Goal: Task Accomplishment & Management: Use online tool/utility

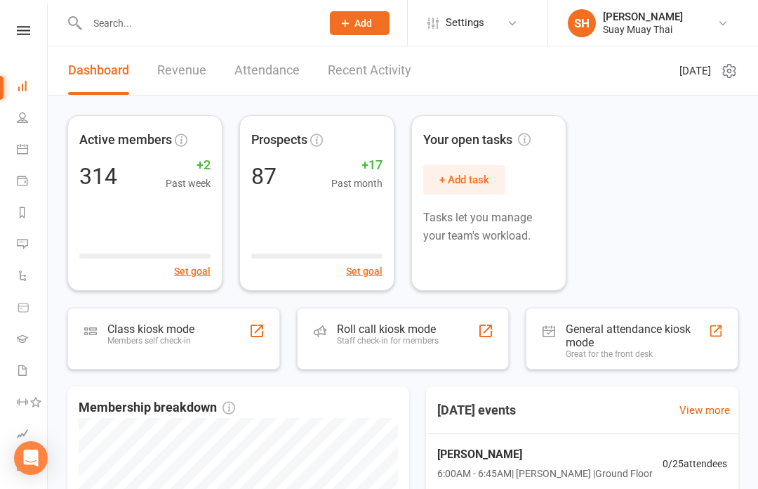
click at [27, 116] on icon at bounding box center [22, 117] width 11 height 11
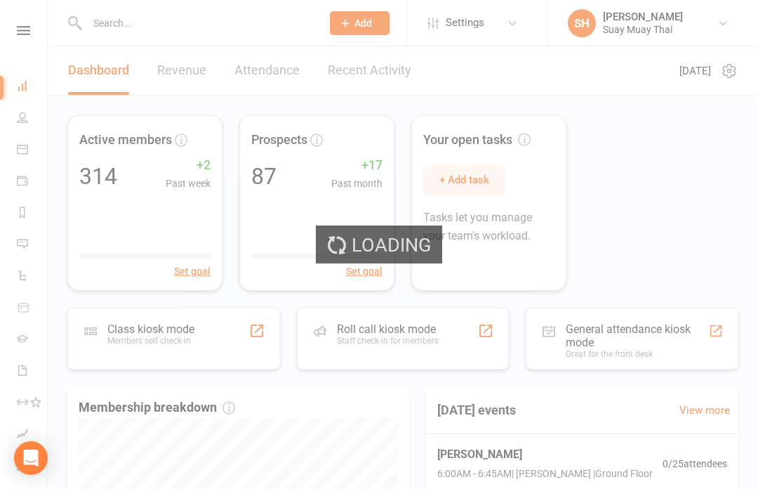
select select "100"
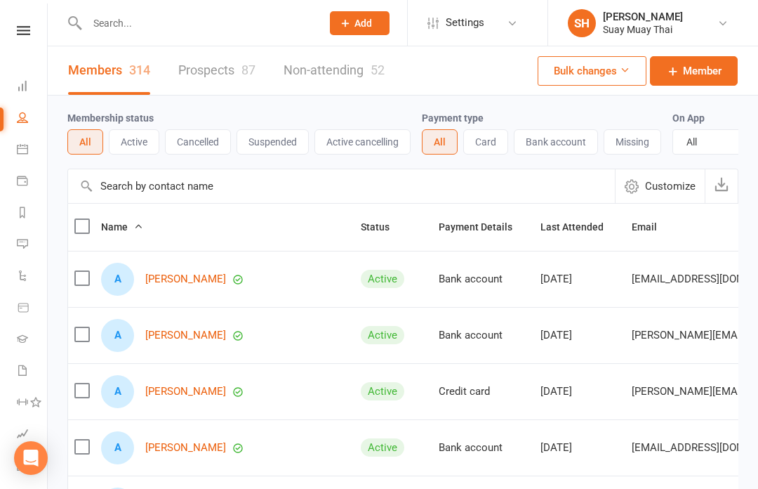
click at [41, 401] on icon at bounding box center [35, 401] width 11 height 11
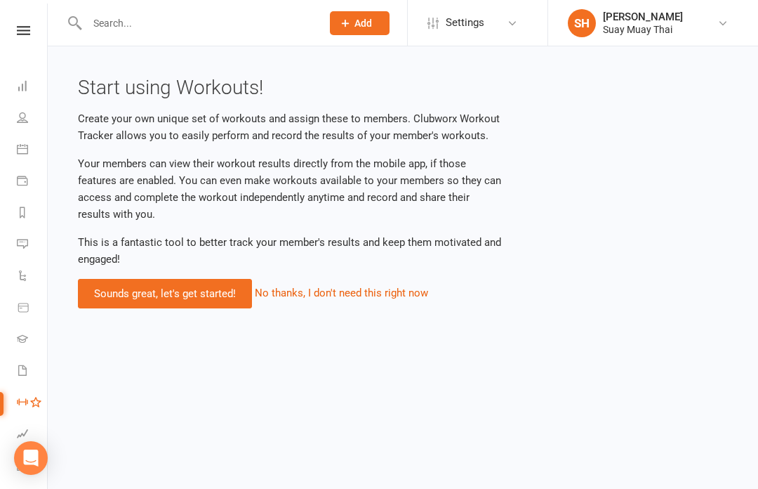
click at [32, 368] on link "Waivers" at bounding box center [33, 372] width 32 height 32
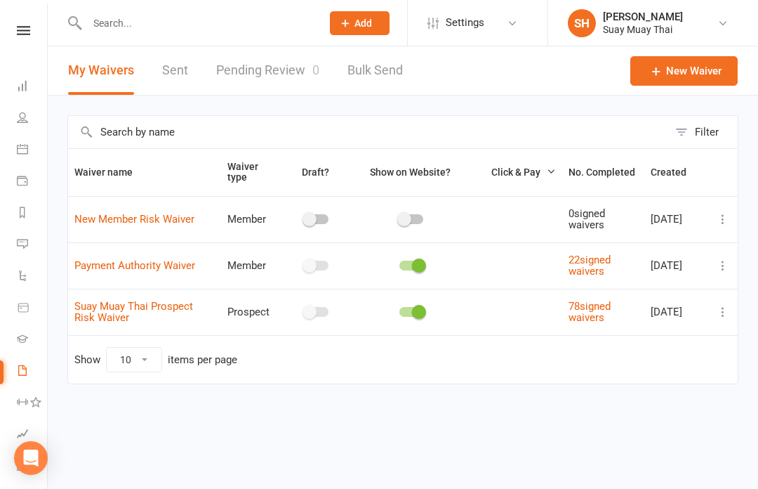
click at [35, 342] on link "Gradings" at bounding box center [33, 340] width 32 height 32
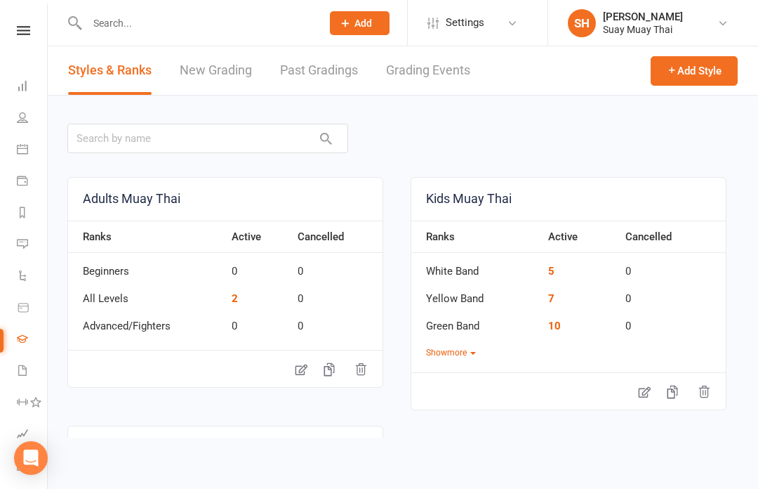
click at [32, 303] on link "Product Sales" at bounding box center [33, 309] width 32 height 32
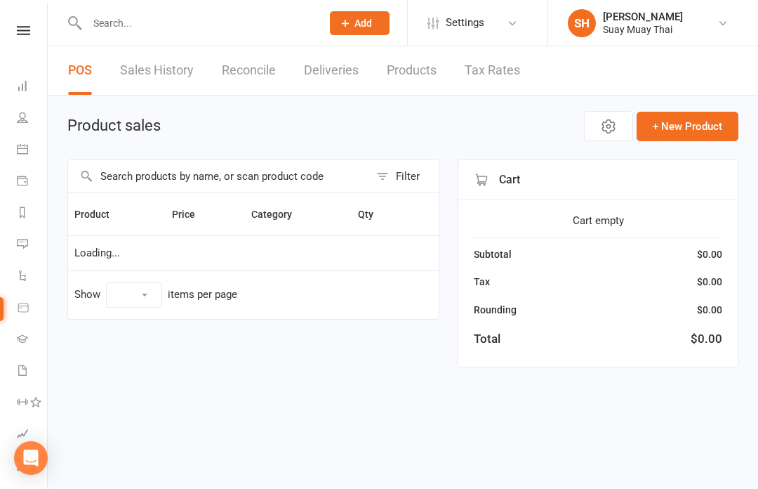
select select "10"
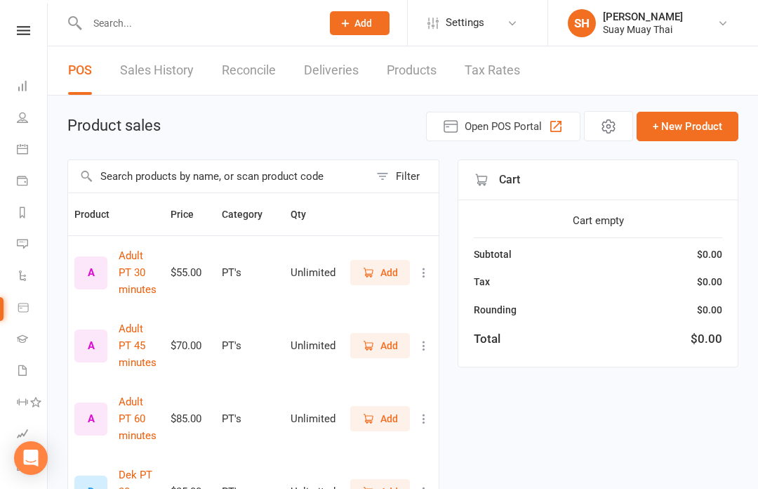
click at [32, 278] on link "Automations" at bounding box center [33, 277] width 32 height 32
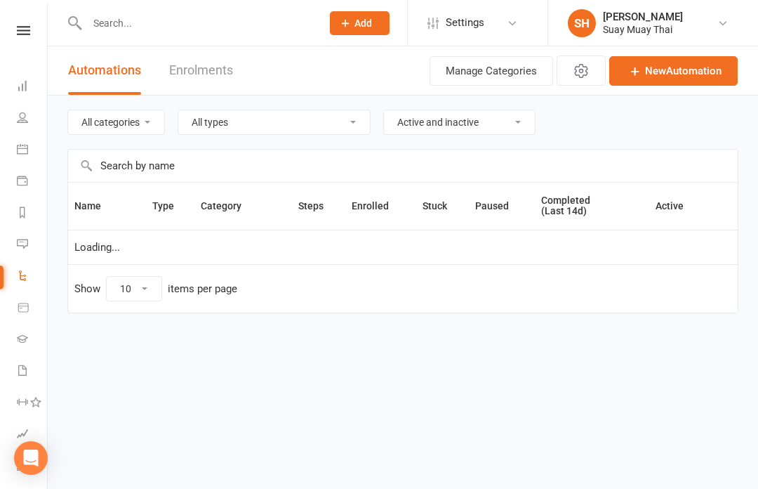
click at [32, 113] on link "People" at bounding box center [33, 119] width 32 height 32
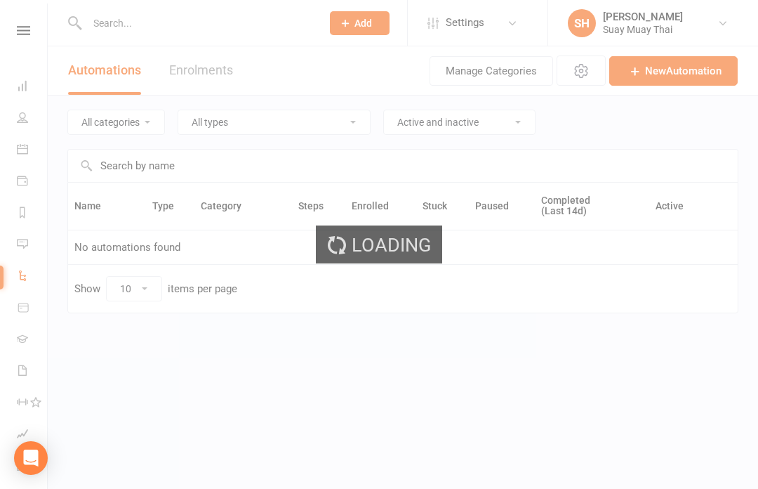
select select "100"
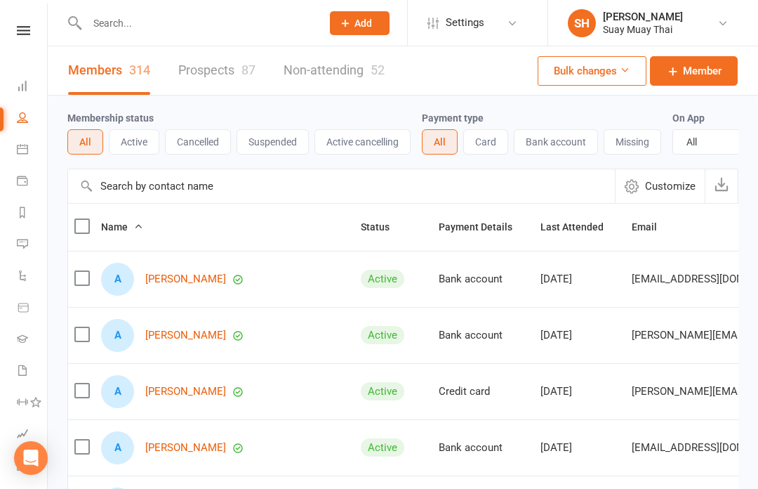
click at [22, 145] on icon at bounding box center [22, 148] width 11 height 11
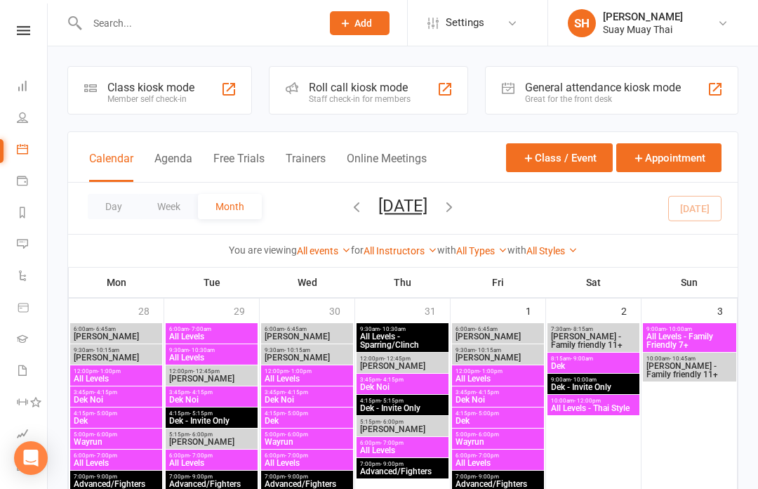
click at [24, 178] on icon at bounding box center [22, 180] width 11 height 11
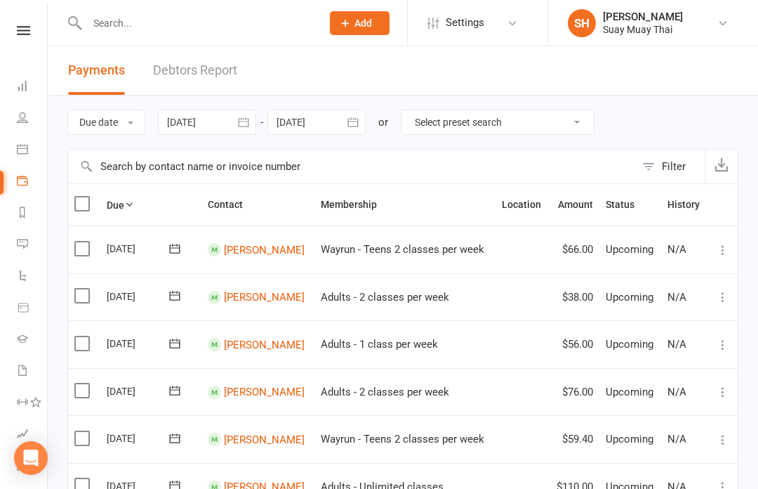
click at [27, 209] on icon at bounding box center [22, 211] width 11 height 11
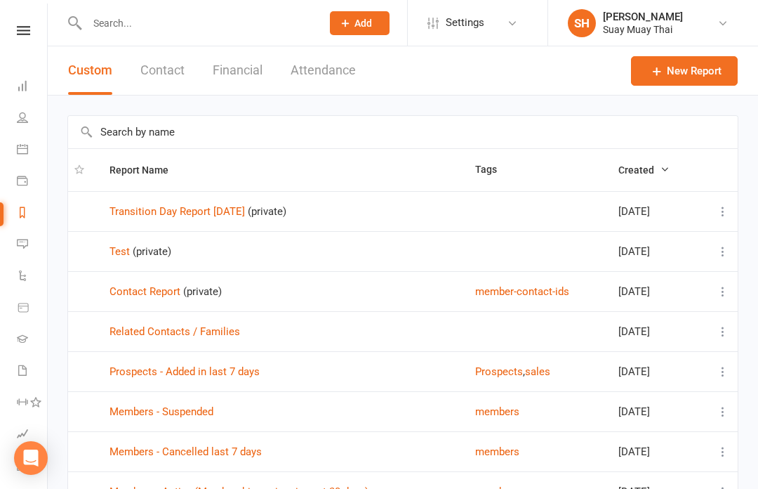
click at [22, 86] on icon at bounding box center [22, 85] width 11 height 11
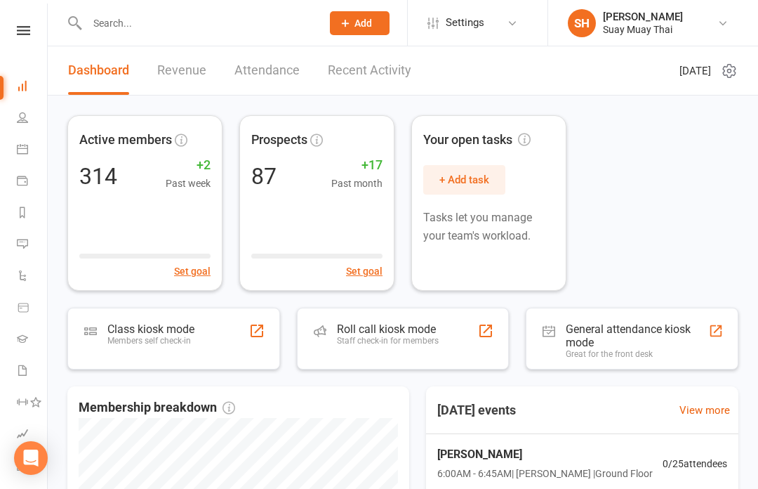
click at [284, 69] on link "Attendance" at bounding box center [266, 70] width 65 height 48
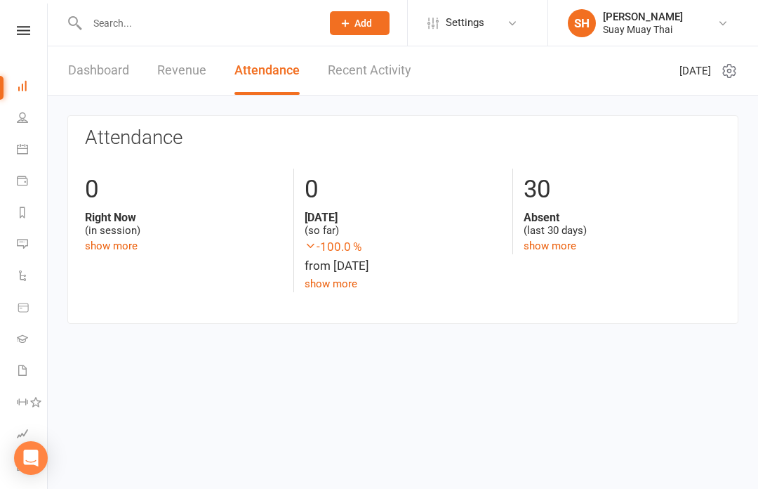
click at [114, 69] on link "Dashboard" at bounding box center [98, 70] width 61 height 48
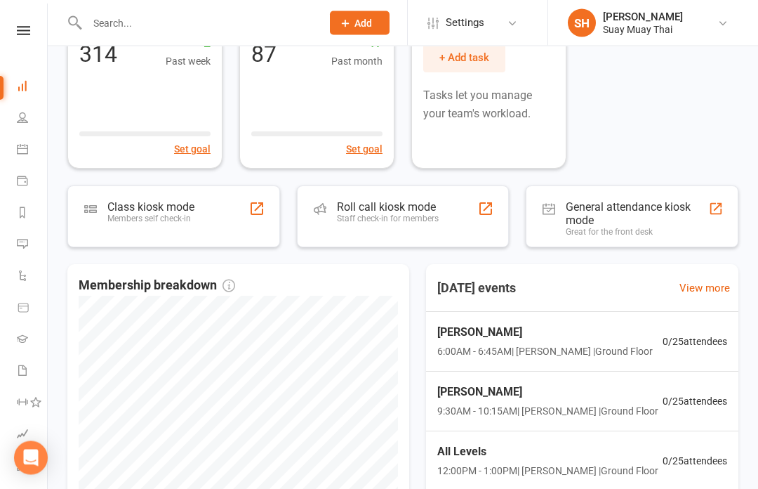
scroll to position [122, 0]
click at [701, 333] on span "0 / 25 attendees" at bounding box center [695, 340] width 65 height 15
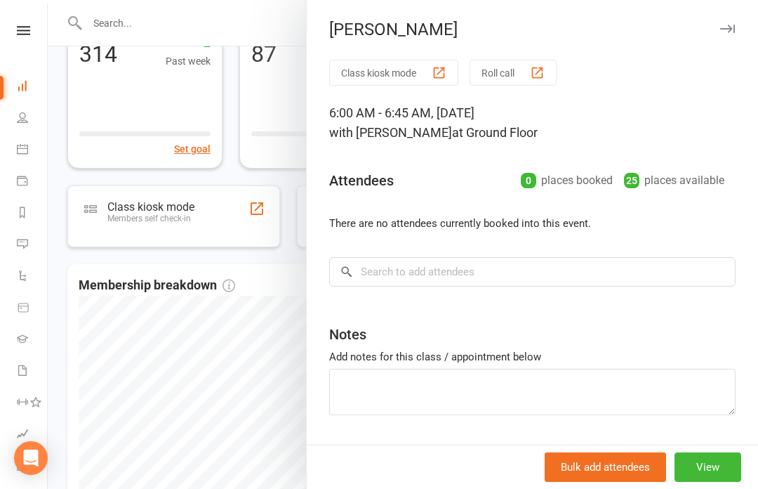
scroll to position [121, 0]
click at [133, 347] on div at bounding box center [403, 244] width 710 height 489
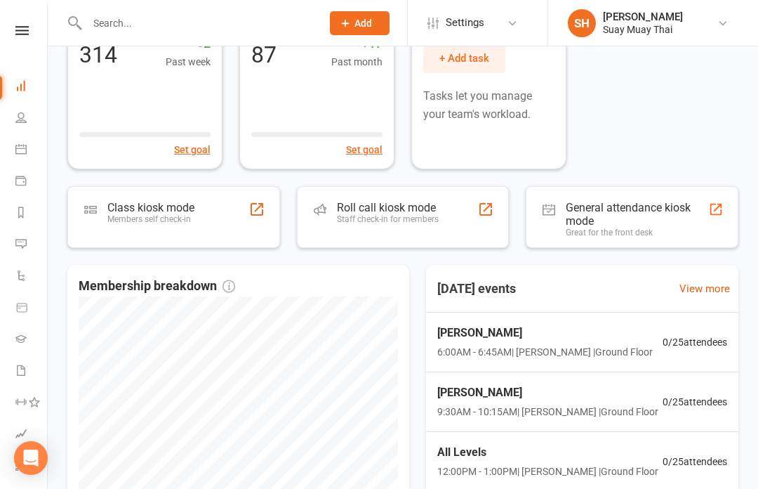
scroll to position [0, 1]
click at [9, 21] on nav "Clubworx Dashboard People Calendar Payments Reports Messages Automations Produc…" at bounding box center [24, 248] width 48 height 489
click at [32, 27] on link at bounding box center [22, 30] width 50 height 9
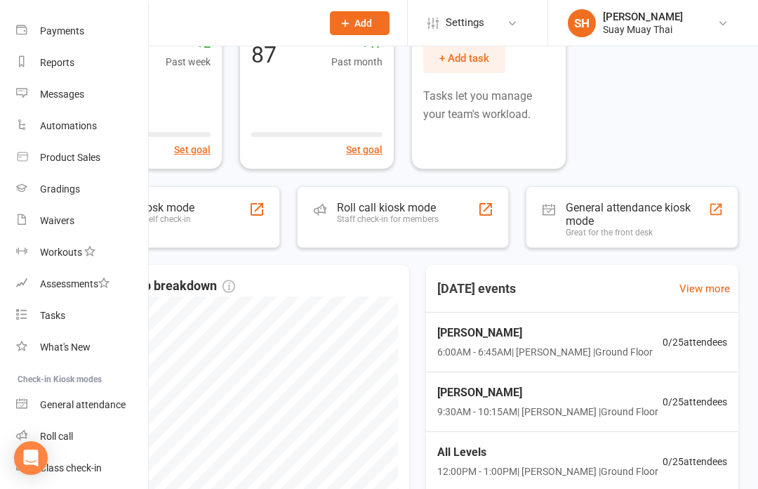
scroll to position [138, 1]
click at [83, 474] on link "Class check-in" at bounding box center [82, 469] width 133 height 32
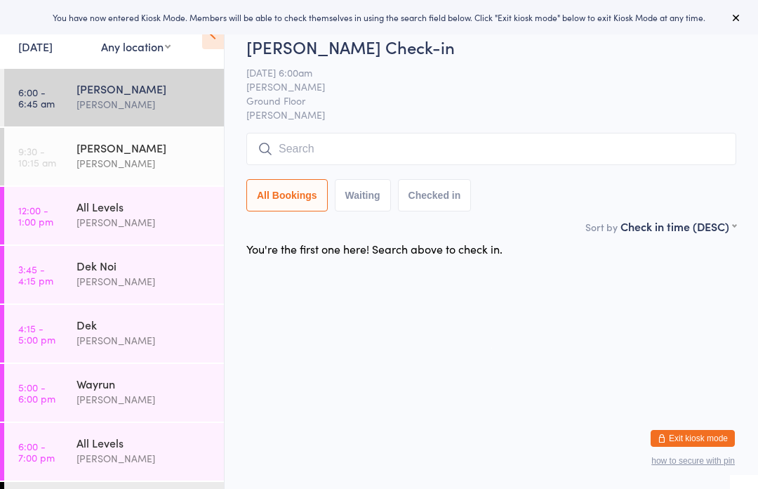
click at [376, 151] on input "search" at bounding box center [491, 149] width 490 height 32
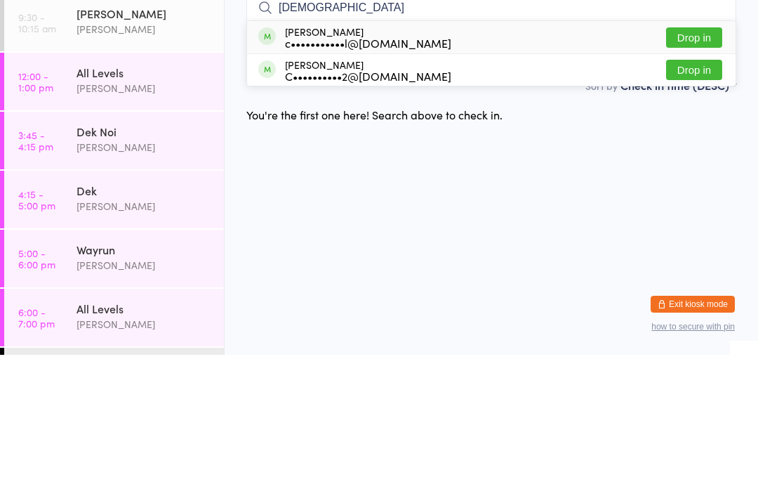
type input "Christ"
click at [702, 161] on button "Drop in" at bounding box center [694, 171] width 56 height 20
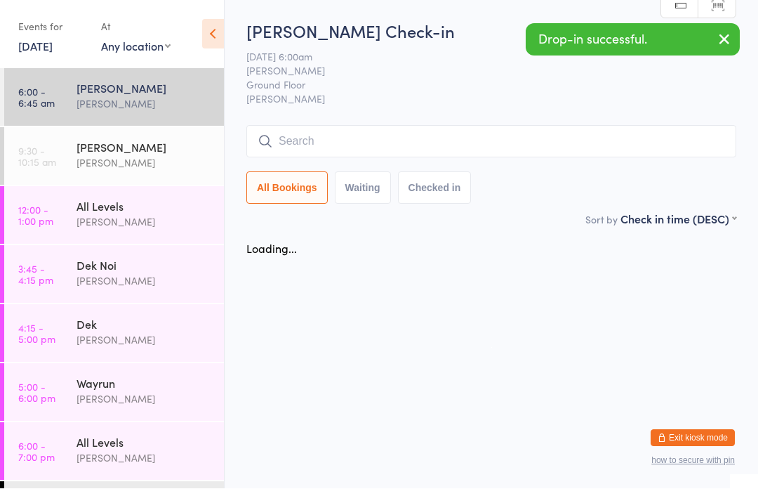
scroll to position [1, 0]
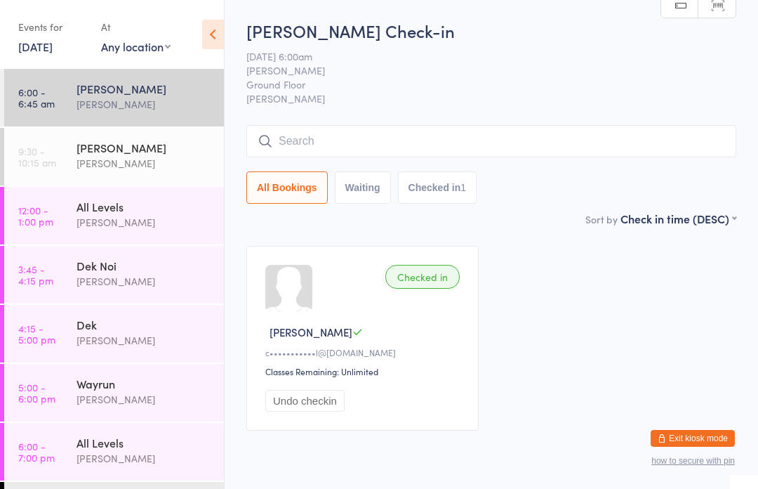
click at [414, 142] on input "search" at bounding box center [491, 141] width 490 height 32
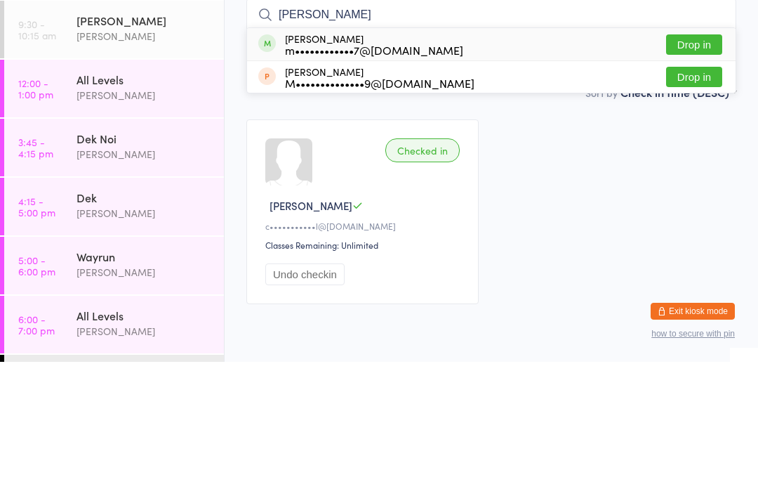
type input "Melin"
click at [698, 161] on button "Drop in" at bounding box center [694, 171] width 56 height 20
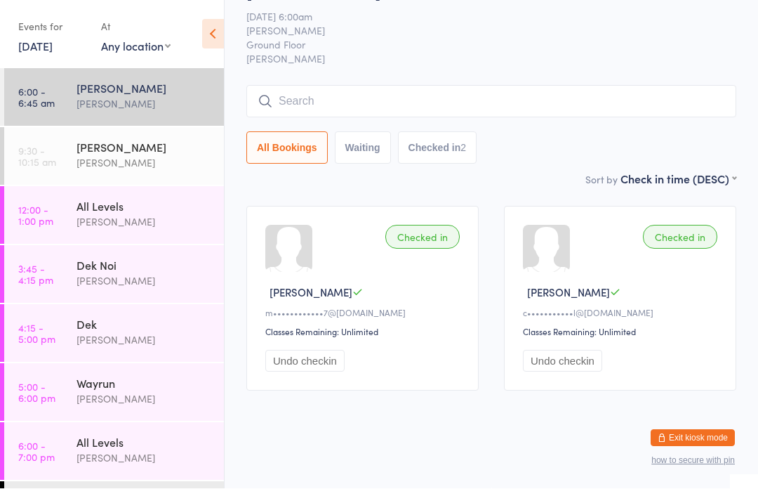
click at [368, 88] on input "search" at bounding box center [491, 102] width 490 height 32
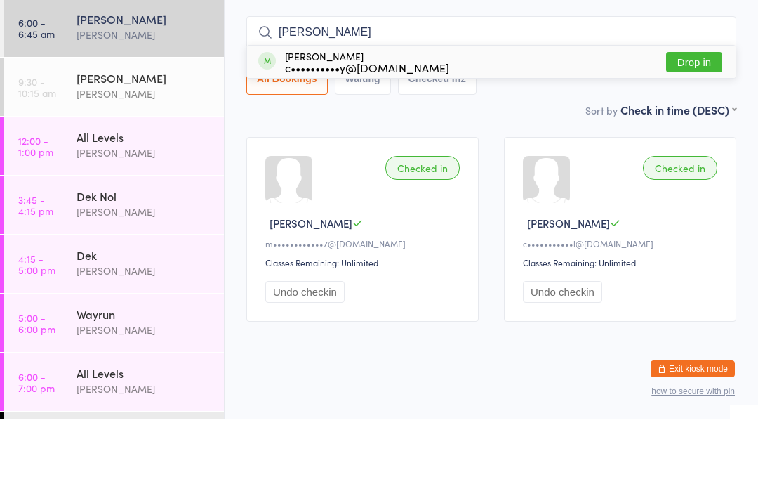
type input "Candice"
click at [708, 121] on button "Drop in" at bounding box center [694, 131] width 56 height 20
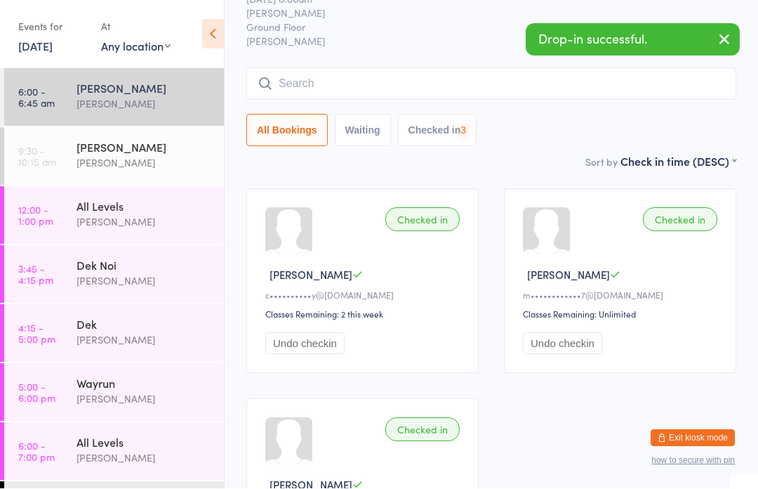
scroll to position [58, 0]
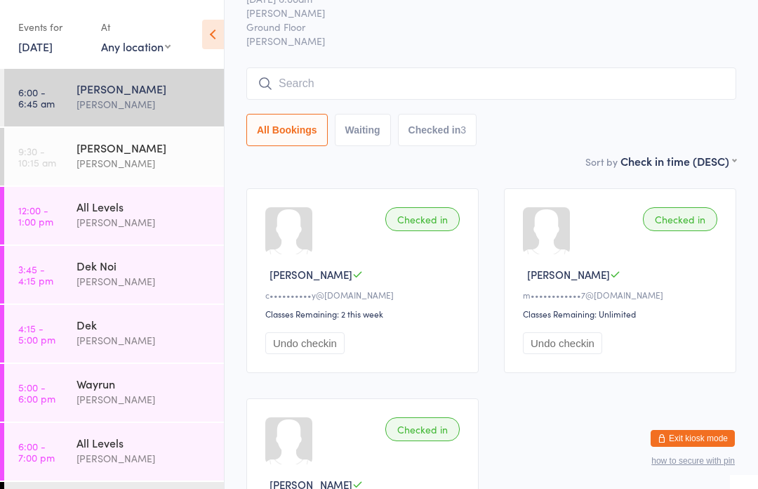
click at [319, 92] on input "search" at bounding box center [491, 83] width 490 height 32
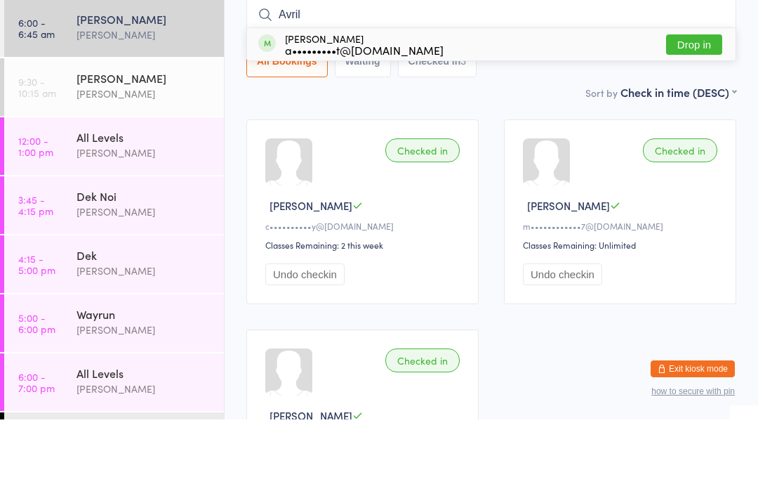
type input "Avril"
click at [703, 104] on button "Drop in" at bounding box center [694, 114] width 56 height 20
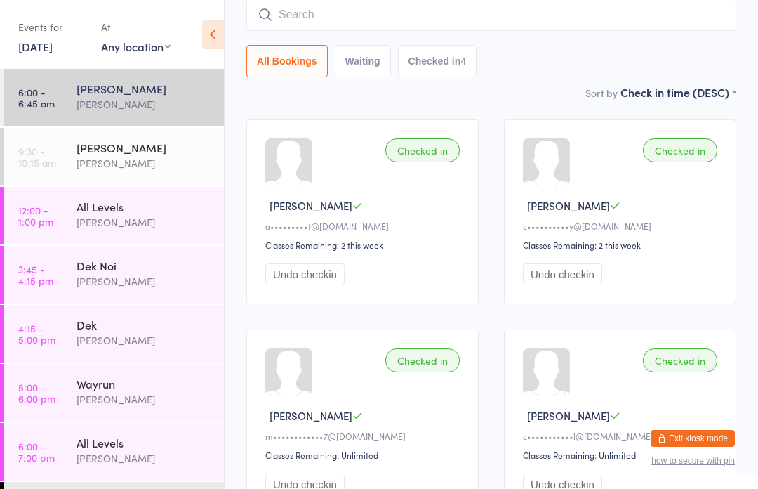
click at [311, 9] on input "search" at bounding box center [491, 15] width 490 height 32
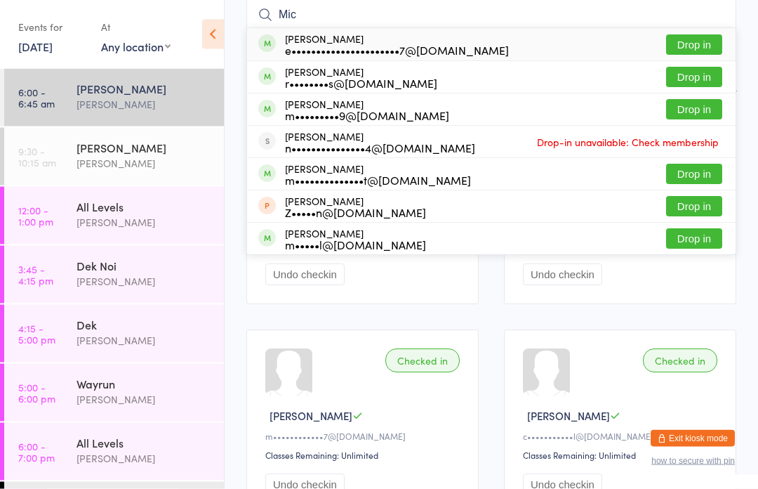
type input "Mic"
click at [693, 174] on button "Drop in" at bounding box center [694, 174] width 56 height 20
